Goal: Task Accomplishment & Management: Use online tool/utility

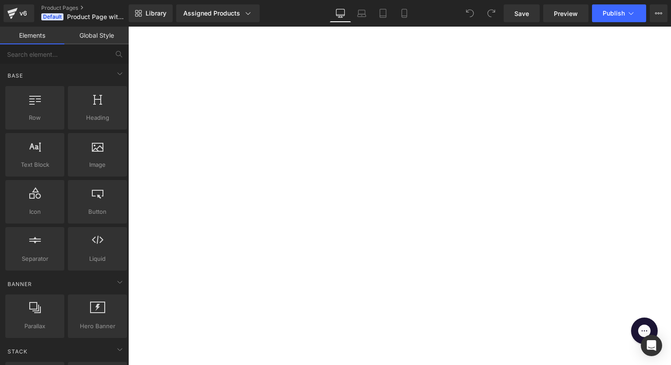
scroll to position [363, 0]
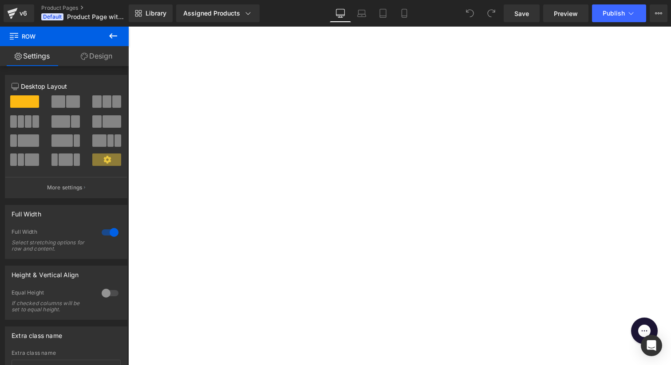
click at [97, 55] on link "Design" at bounding box center [96, 56] width 64 height 20
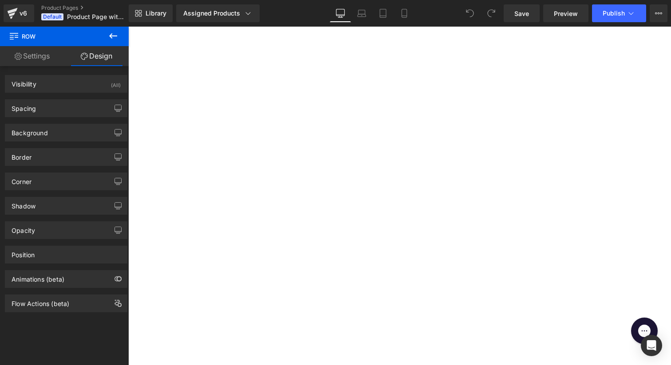
click at [36, 60] on link "Settings" at bounding box center [32, 56] width 64 height 20
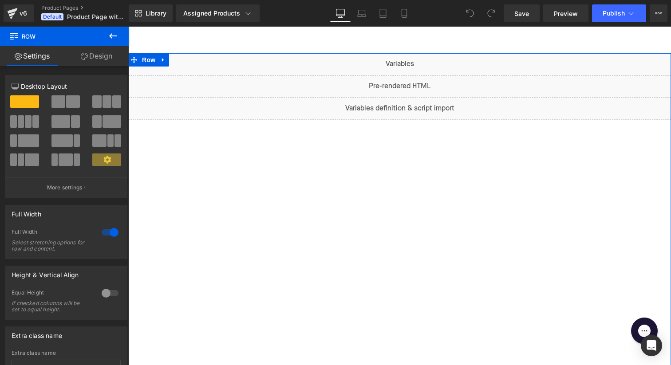
scroll to position [0, 0]
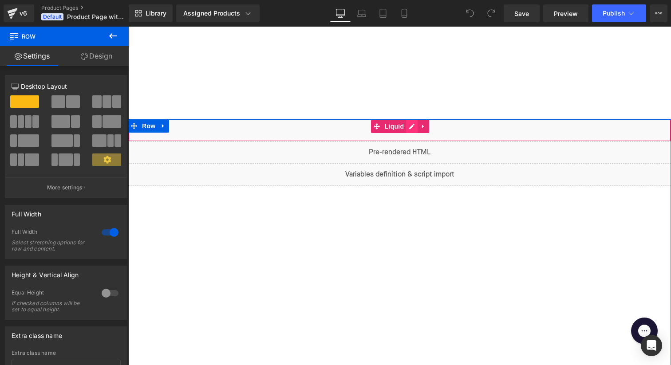
click at [412, 128] on div "Liquid" at bounding box center [399, 130] width 543 height 22
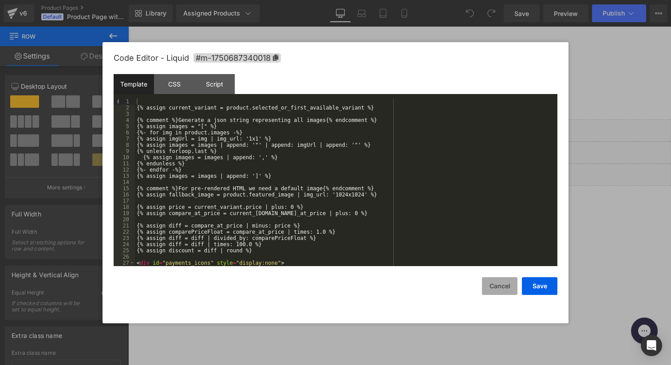
click at [500, 284] on button "Cancel" at bounding box center [500, 286] width 36 height 18
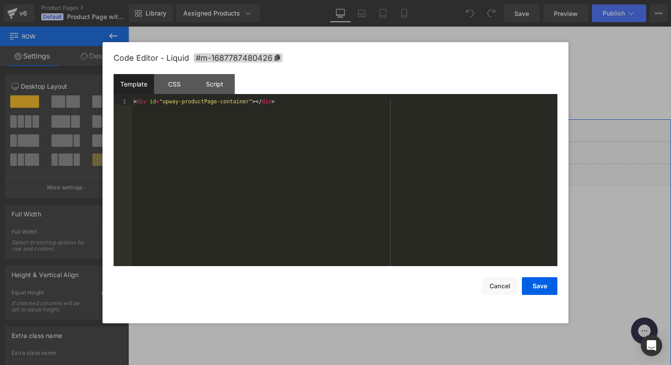
click at [408, 148] on div "Liquid" at bounding box center [399, 153] width 543 height 22
click at [177, 84] on div "CSS" at bounding box center [174, 84] width 40 height 20
click at [126, 84] on div "Template" at bounding box center [134, 84] width 40 height 20
click at [506, 286] on button "Cancel" at bounding box center [500, 286] width 36 height 18
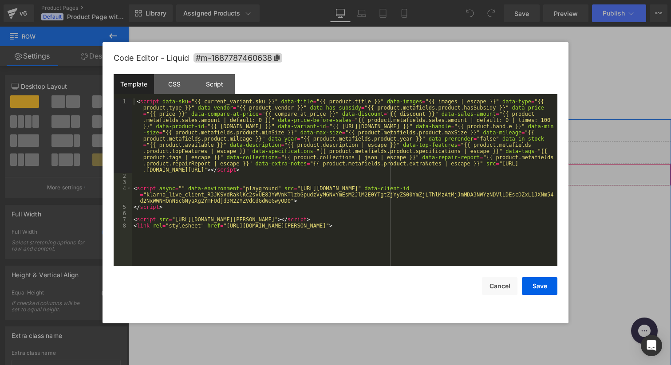
click at [410, 173] on div "Liquid" at bounding box center [399, 175] width 543 height 22
click at [238, 190] on div "< script data-sku = "{{ current_variant.sku }}" data-title = "{{ product.title …" at bounding box center [345, 223] width 426 height 249
click at [504, 290] on button "Cancel" at bounding box center [500, 286] width 36 height 18
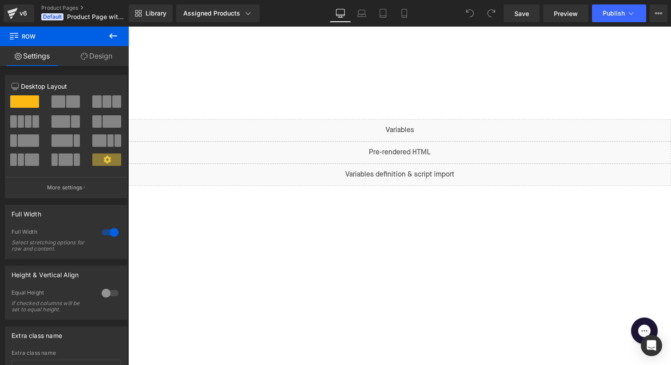
click at [396, 82] on div at bounding box center [399, 73] width 543 height 93
